Goal: Task Accomplishment & Management: Complete application form

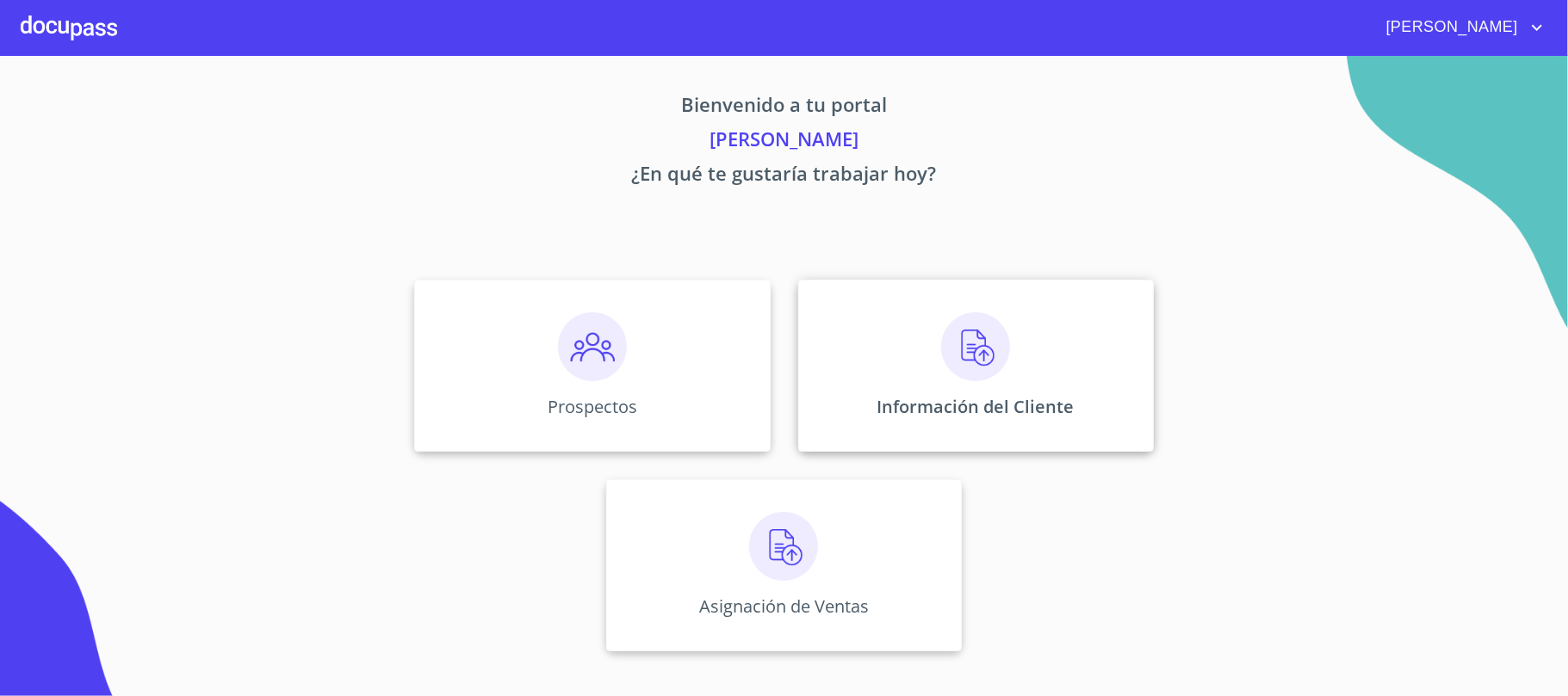
click at [965, 375] on img at bounding box center [976, 347] width 69 height 69
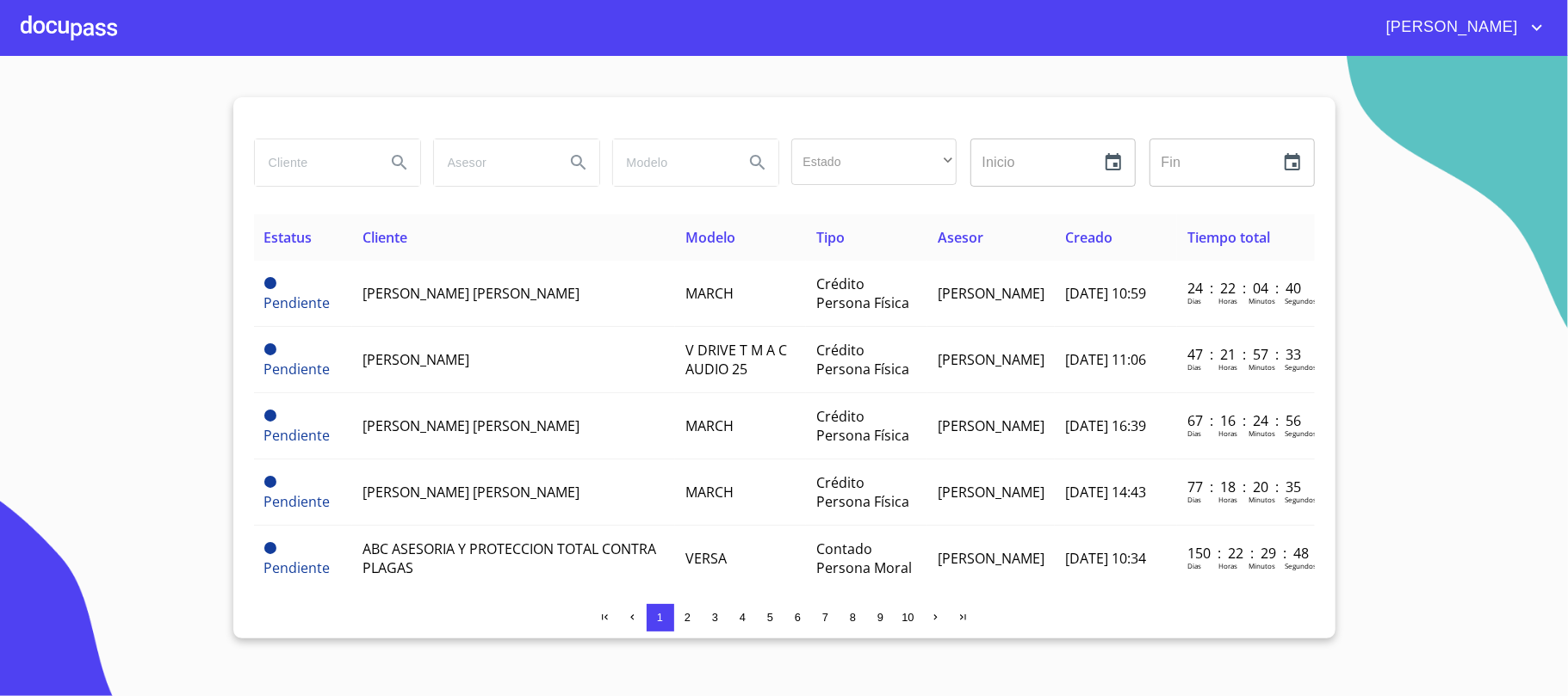
click at [715, 620] on span "3" at bounding box center [715, 617] width 6 height 13
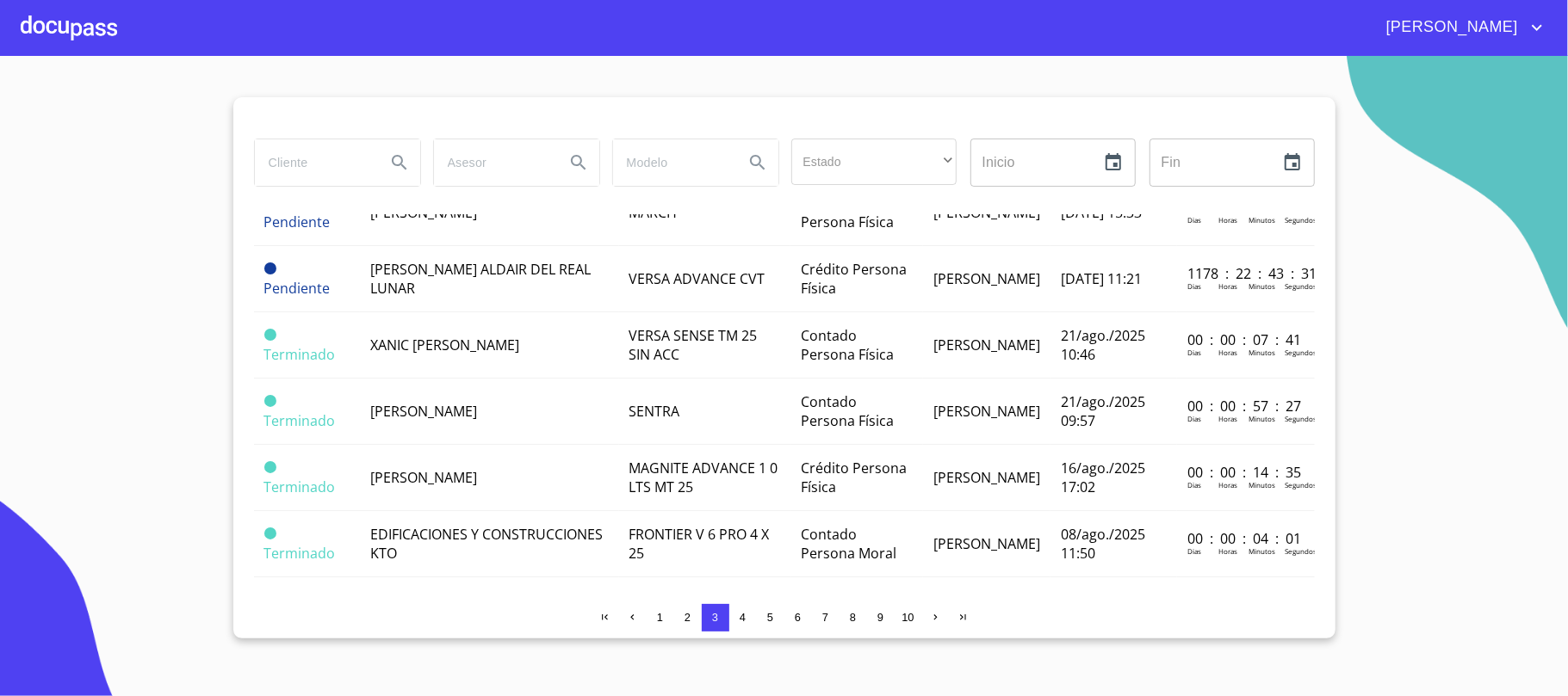
scroll to position [973, 0]
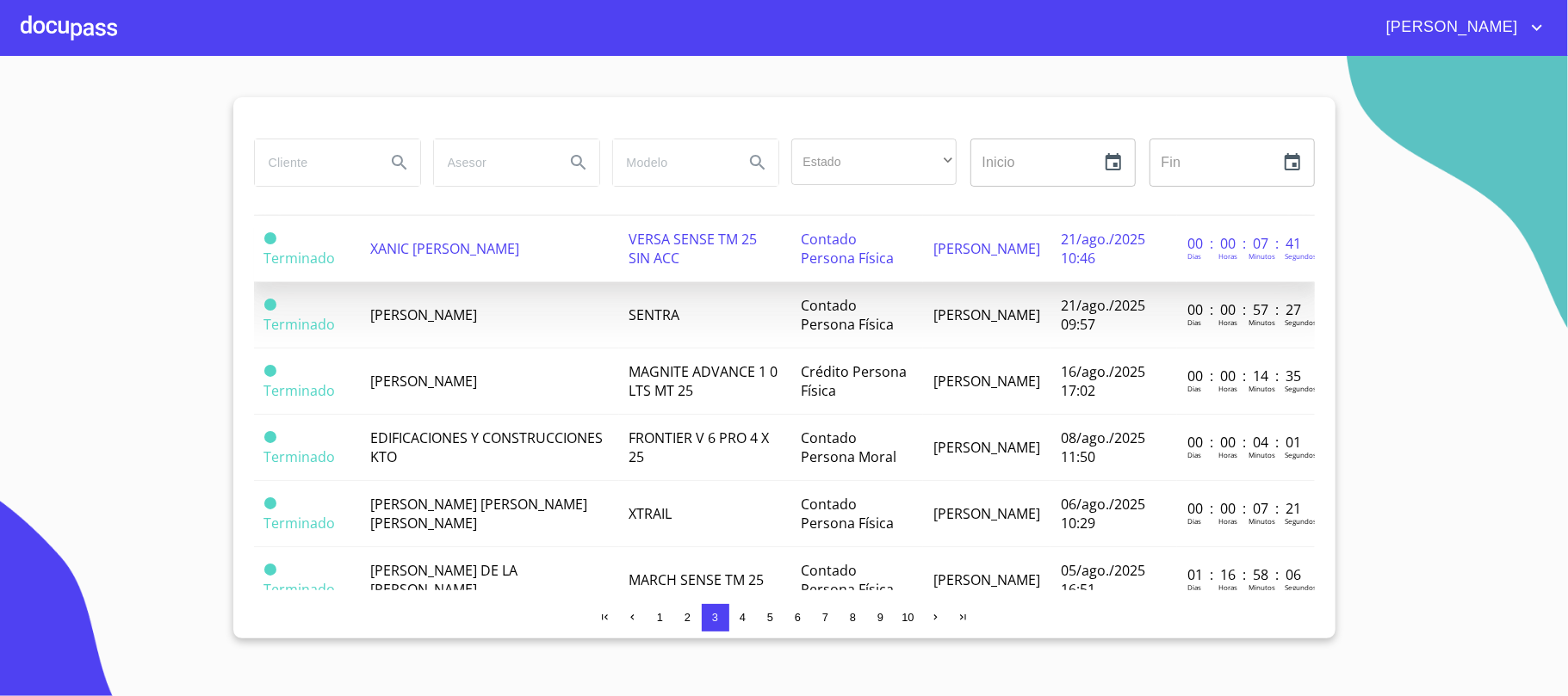
click at [513, 258] on span "XANIC [PERSON_NAME]" at bounding box center [444, 249] width 149 height 19
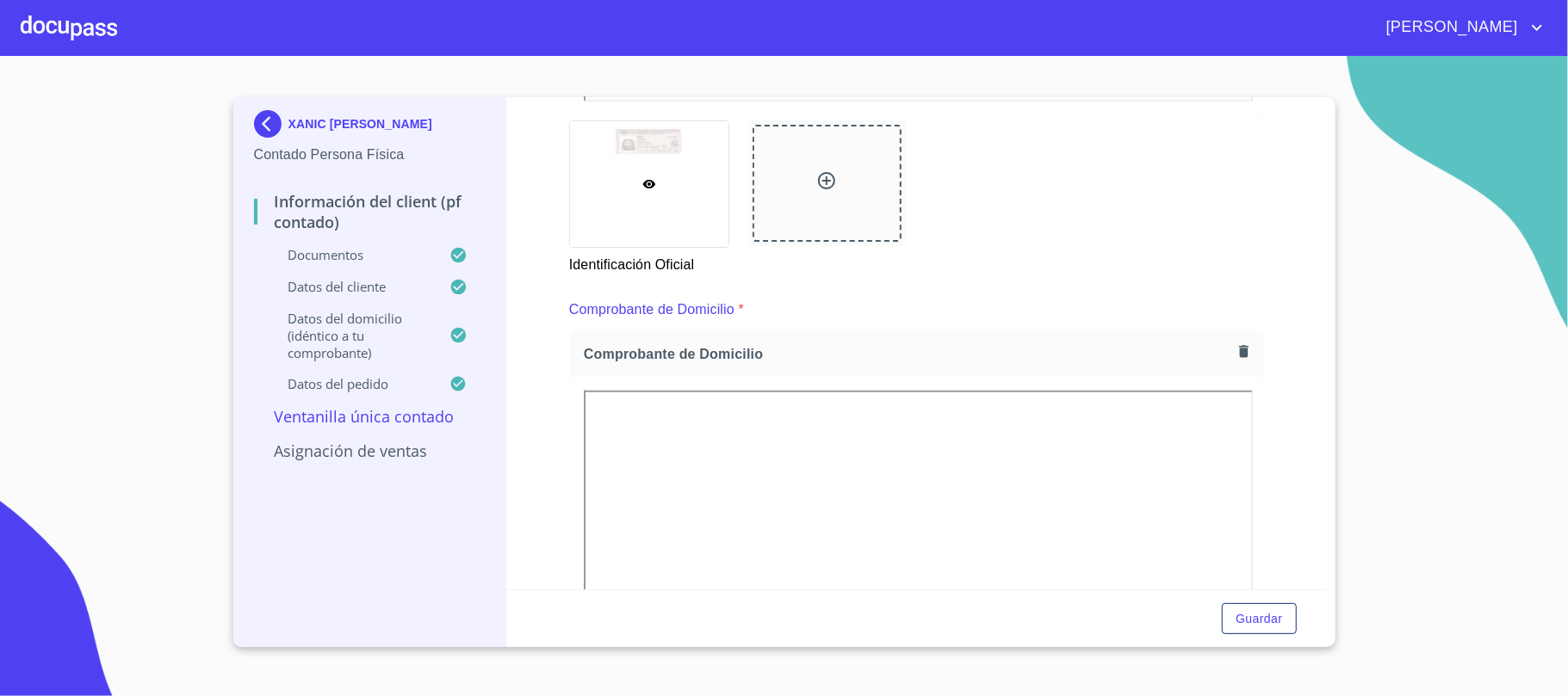
scroll to position [935, 0]
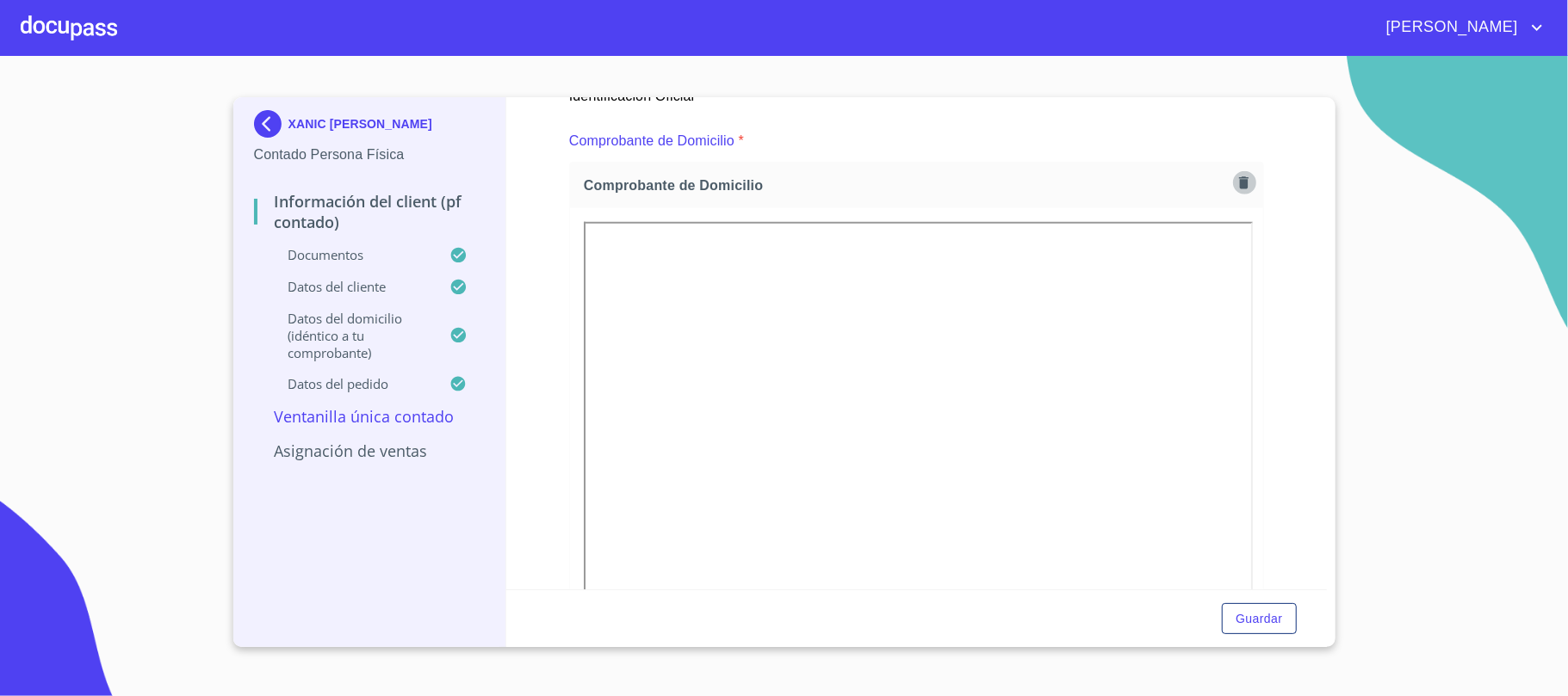
click at [1235, 176] on icon "button" at bounding box center [1242, 182] width 16 height 16
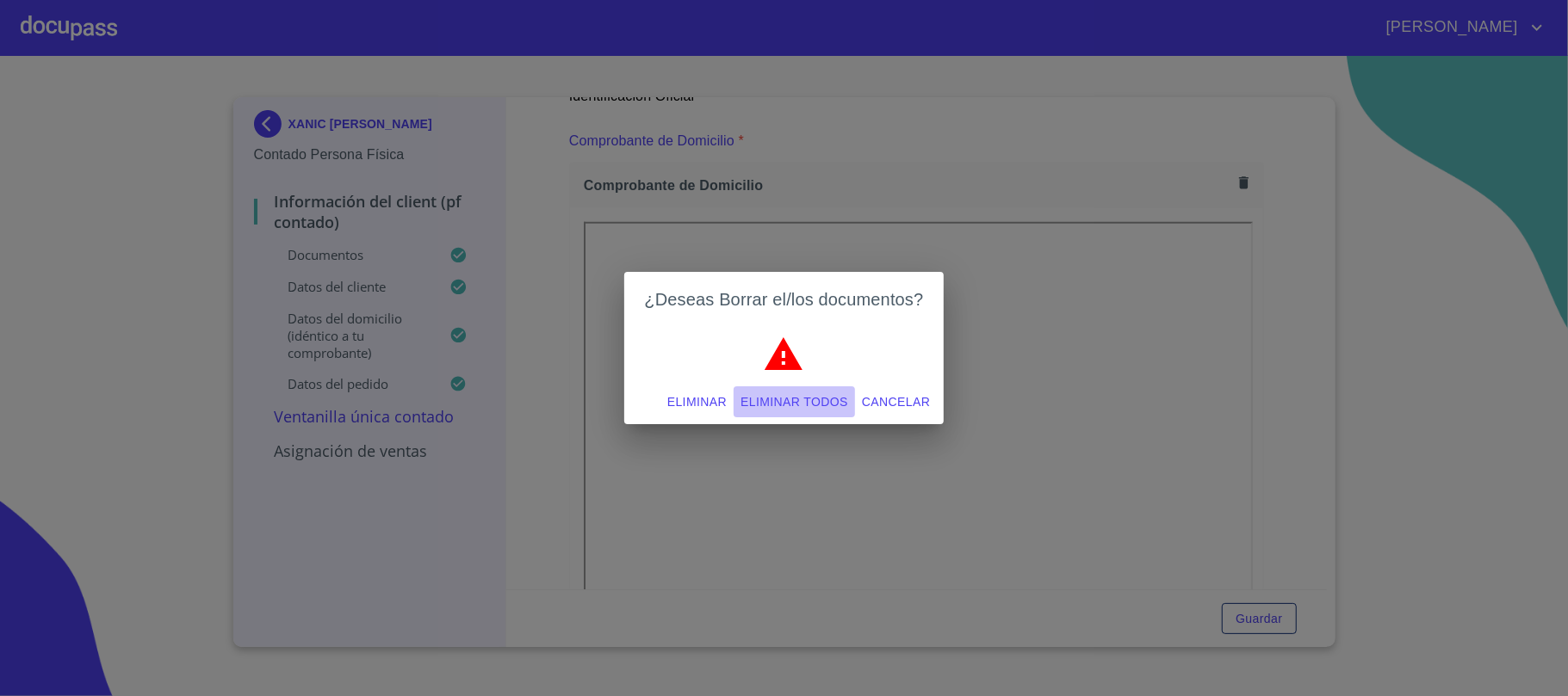
click at [804, 404] on span "Eliminar todos" at bounding box center [793, 402] width 108 height 22
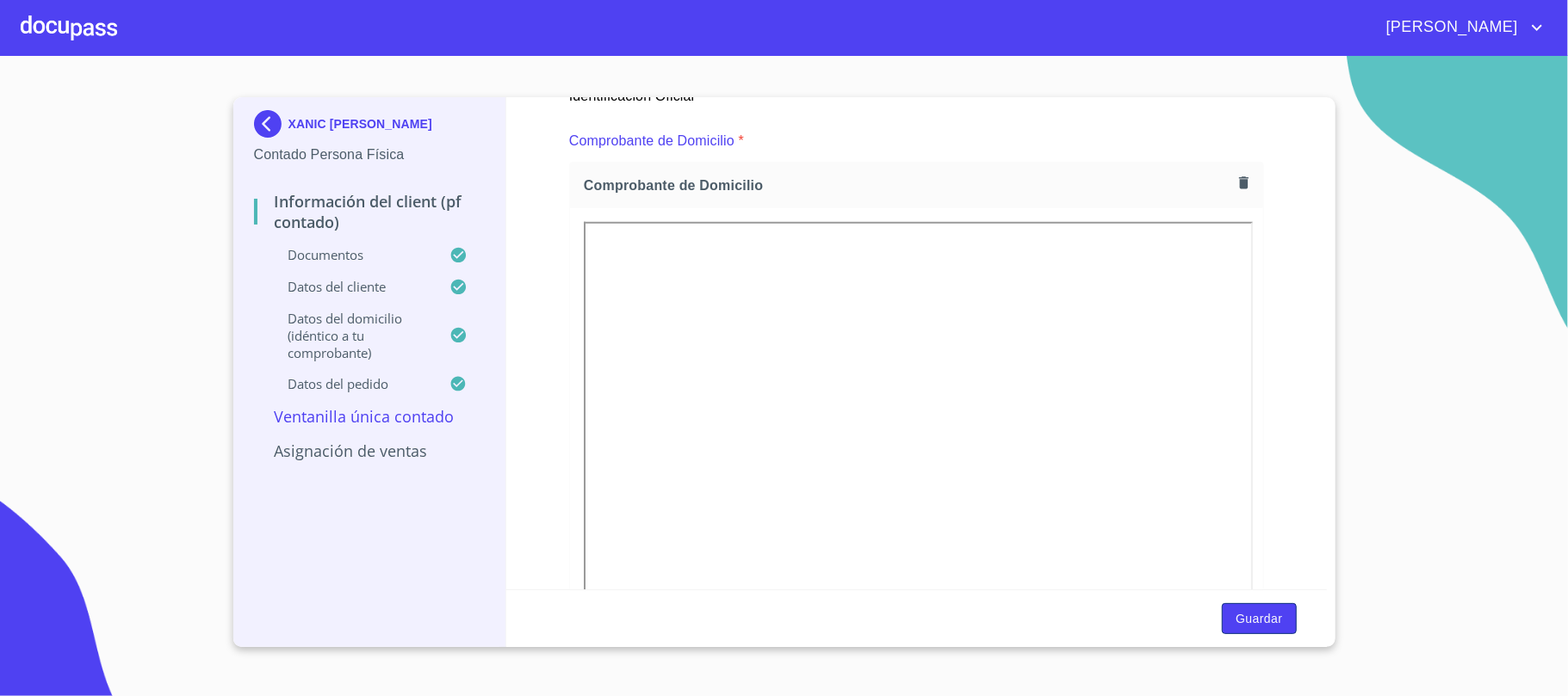
click at [1257, 624] on span "Guardar" at bounding box center [1258, 619] width 47 height 22
